Goal: Find contact information: Find contact information

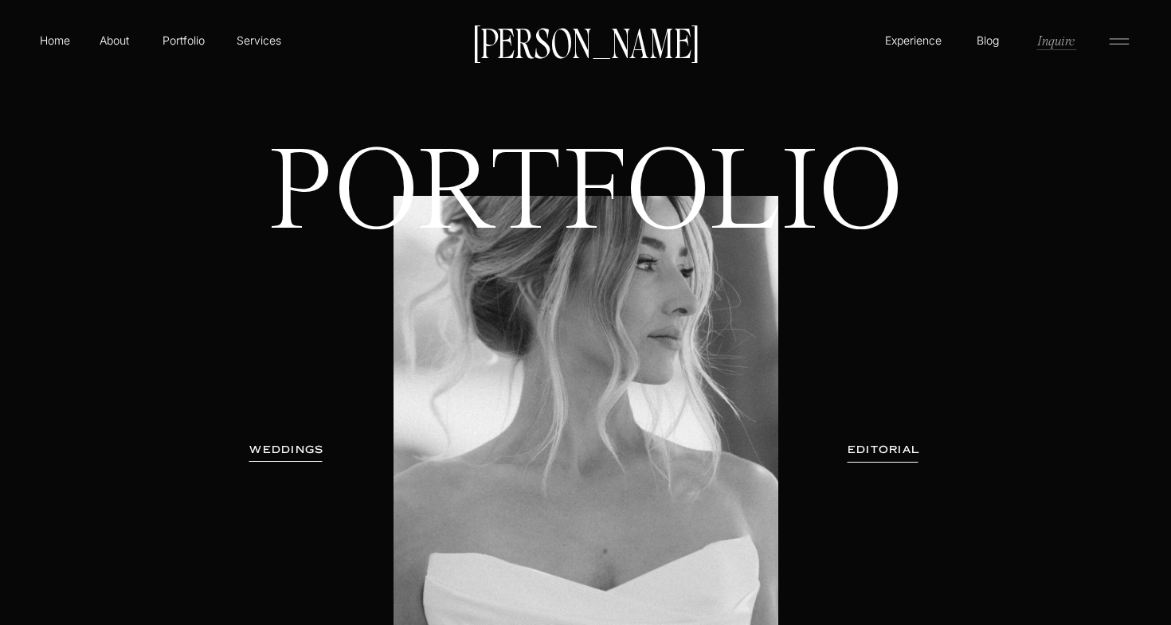
click at [1053, 38] on p "Inquire" at bounding box center [1056, 40] width 41 height 18
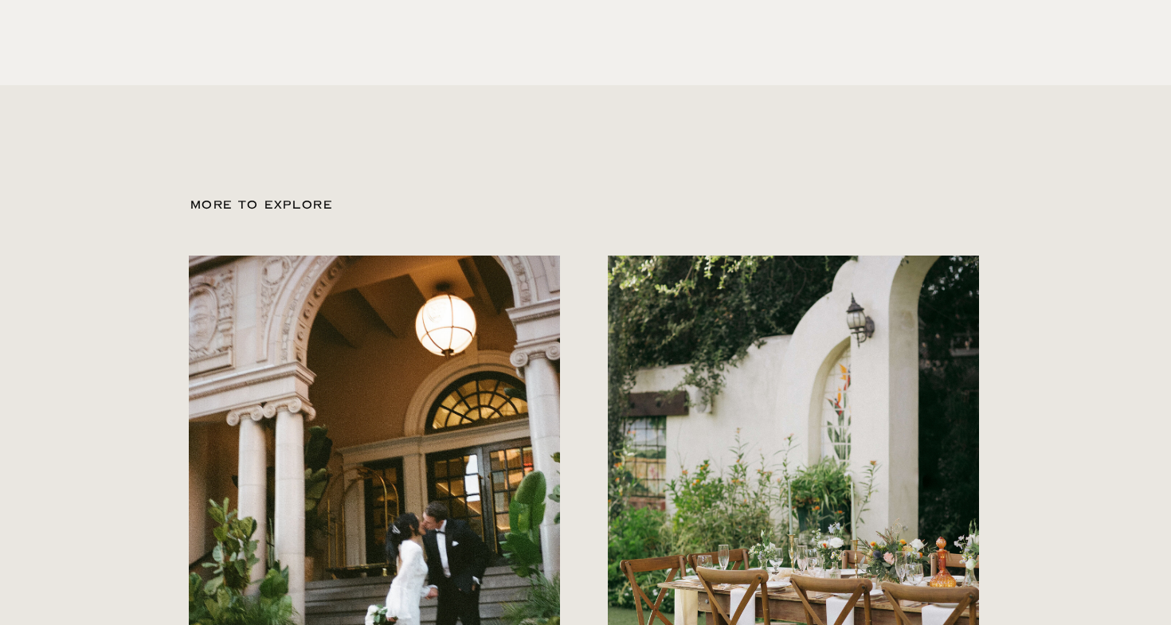
scroll to position [1855, 0]
